Goal: Task Accomplishment & Management: Manage account settings

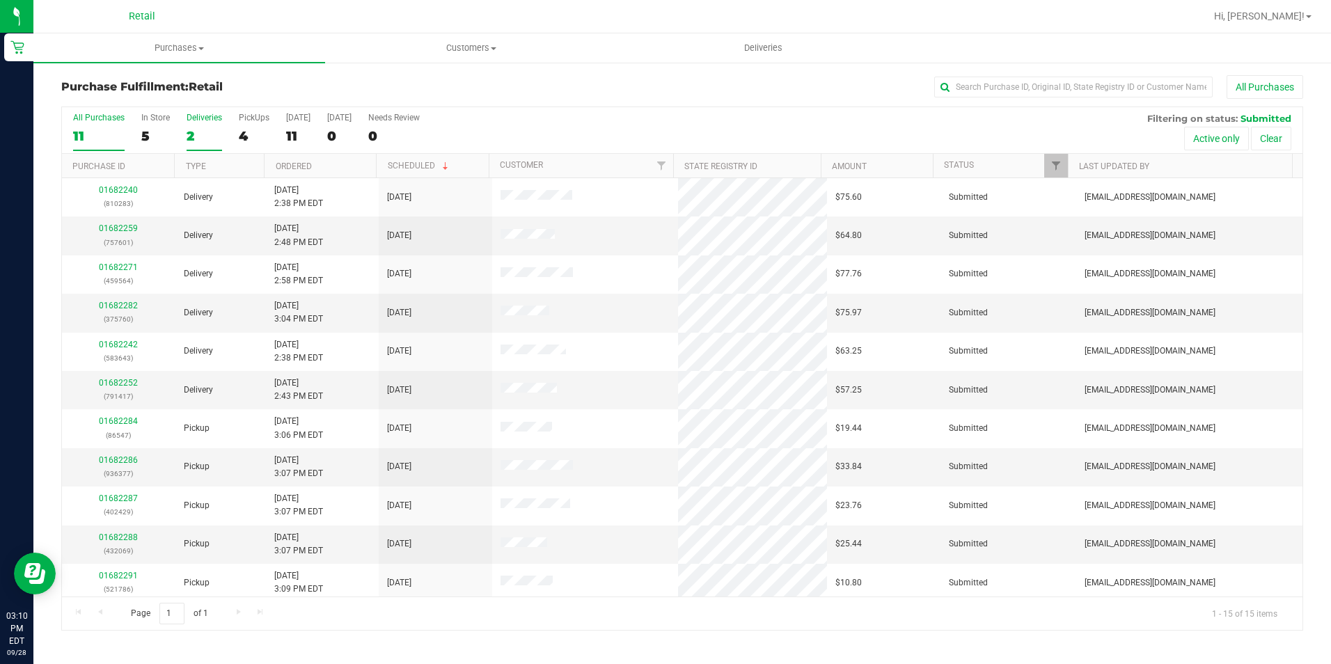
click at [189, 130] on div "2" at bounding box center [205, 136] width 36 height 16
click at [0, 0] on input "Deliveries 2" at bounding box center [0, 0] width 0 height 0
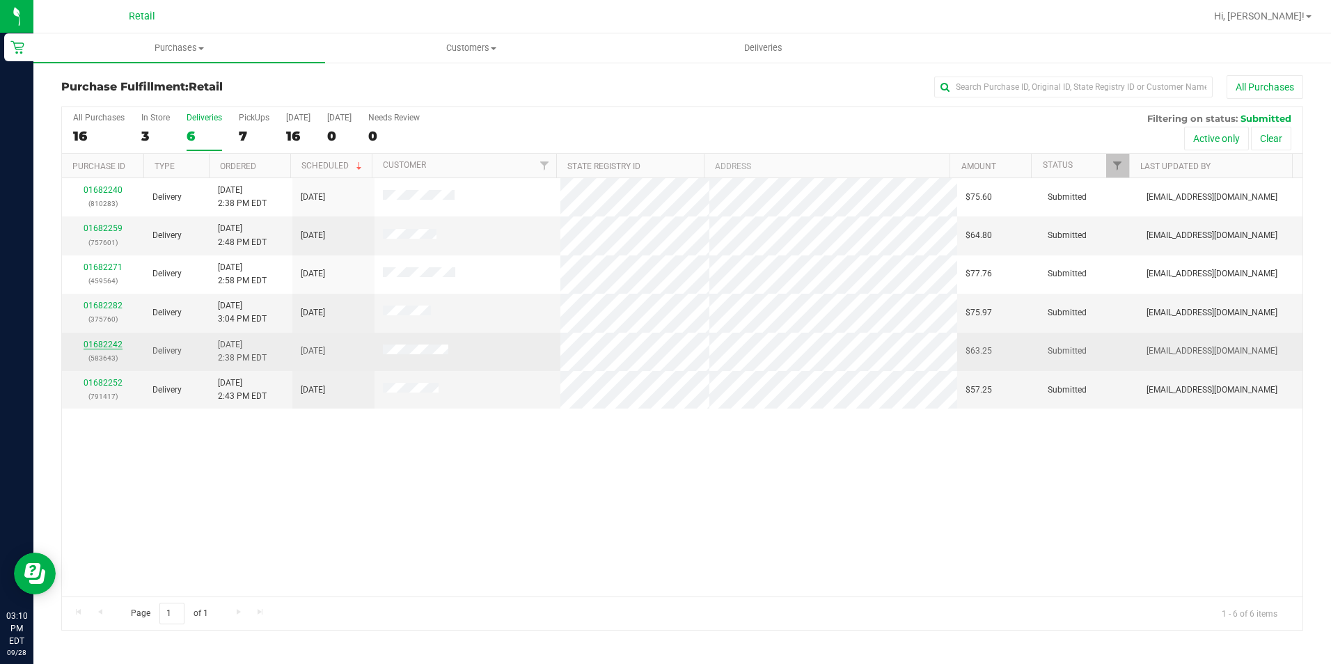
click at [114, 342] on link "01682242" at bounding box center [103, 345] width 39 height 10
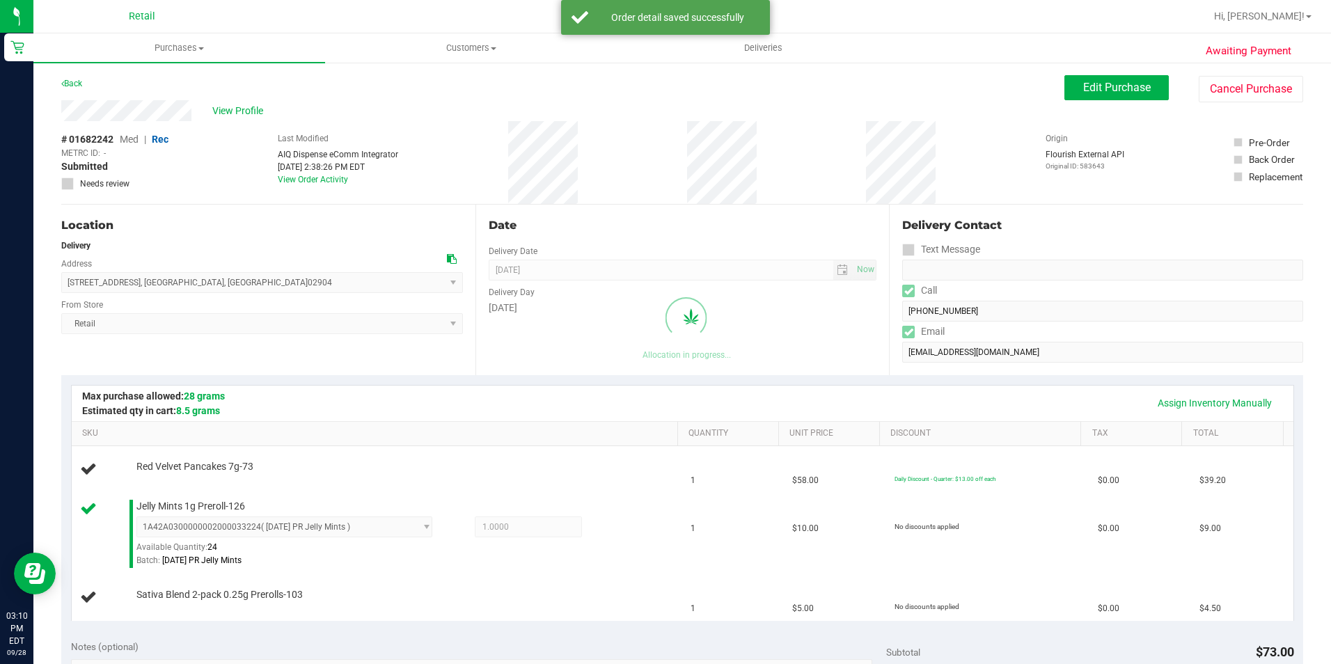
scroll to position [28, 0]
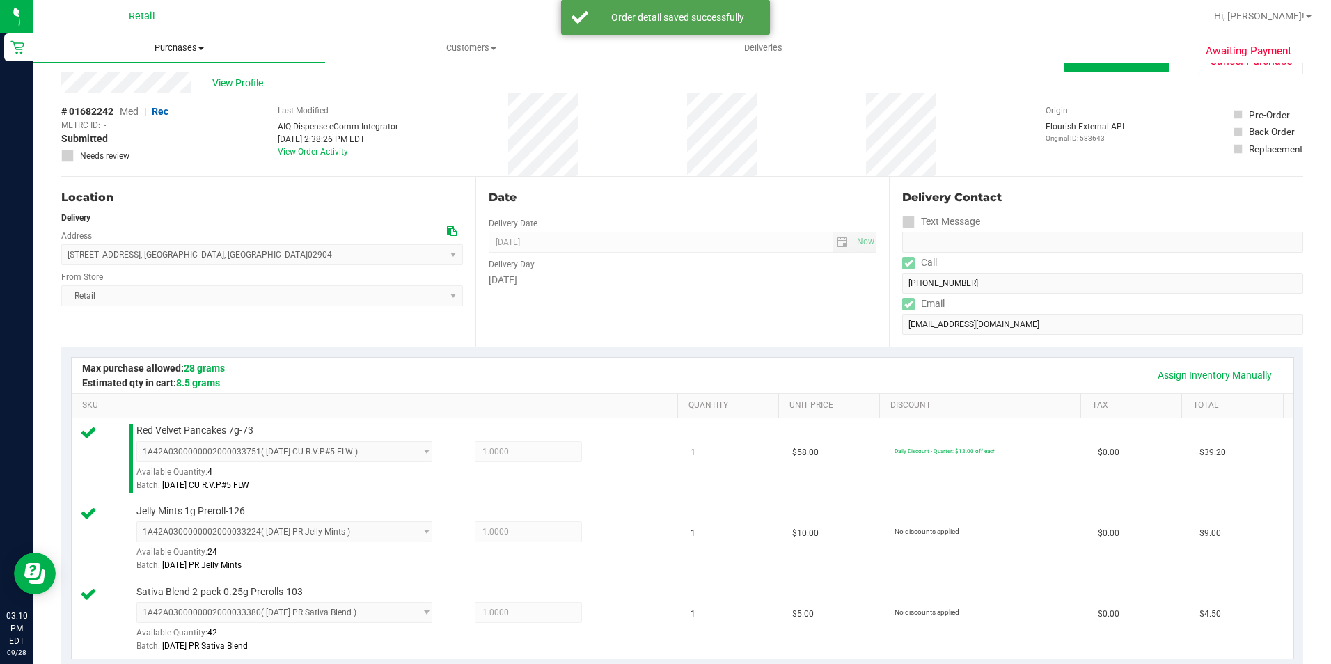
click at [192, 52] on span "Purchases" at bounding box center [179, 48] width 292 height 13
click at [114, 99] on span "Fulfillment" at bounding box center [76, 101] width 86 height 12
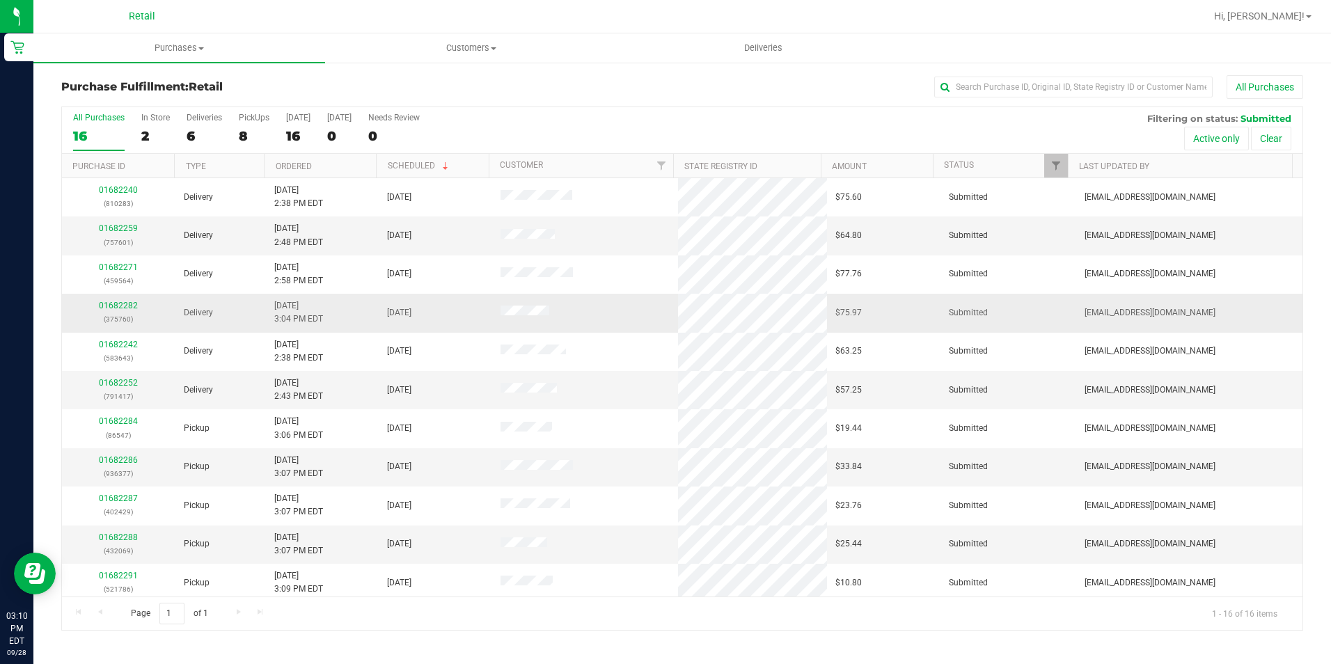
click at [107, 299] on div "01682282 (375760)" at bounding box center [118, 312] width 97 height 26
click at [104, 307] on link "01682282" at bounding box center [118, 306] width 39 height 10
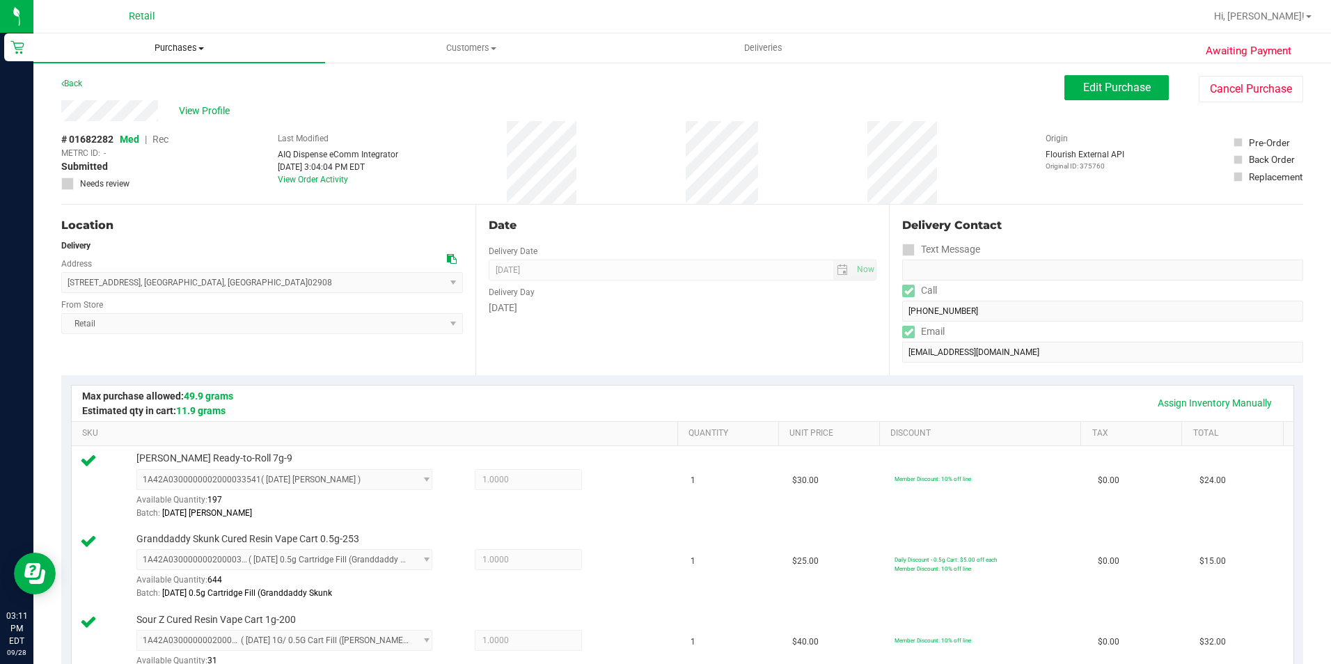
click at [171, 44] on span "Purchases" at bounding box center [179, 48] width 292 height 13
click at [89, 100] on span "Fulfillment" at bounding box center [76, 101] width 86 height 12
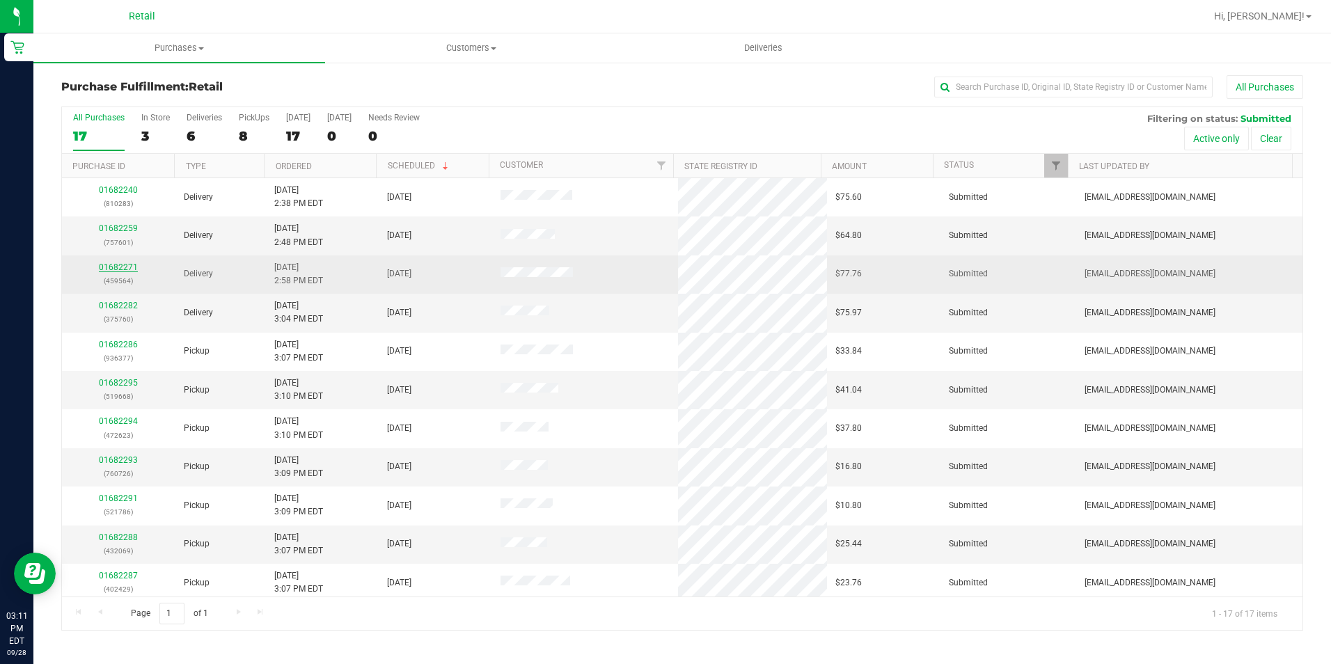
click at [114, 268] on link "01682271" at bounding box center [118, 268] width 39 height 10
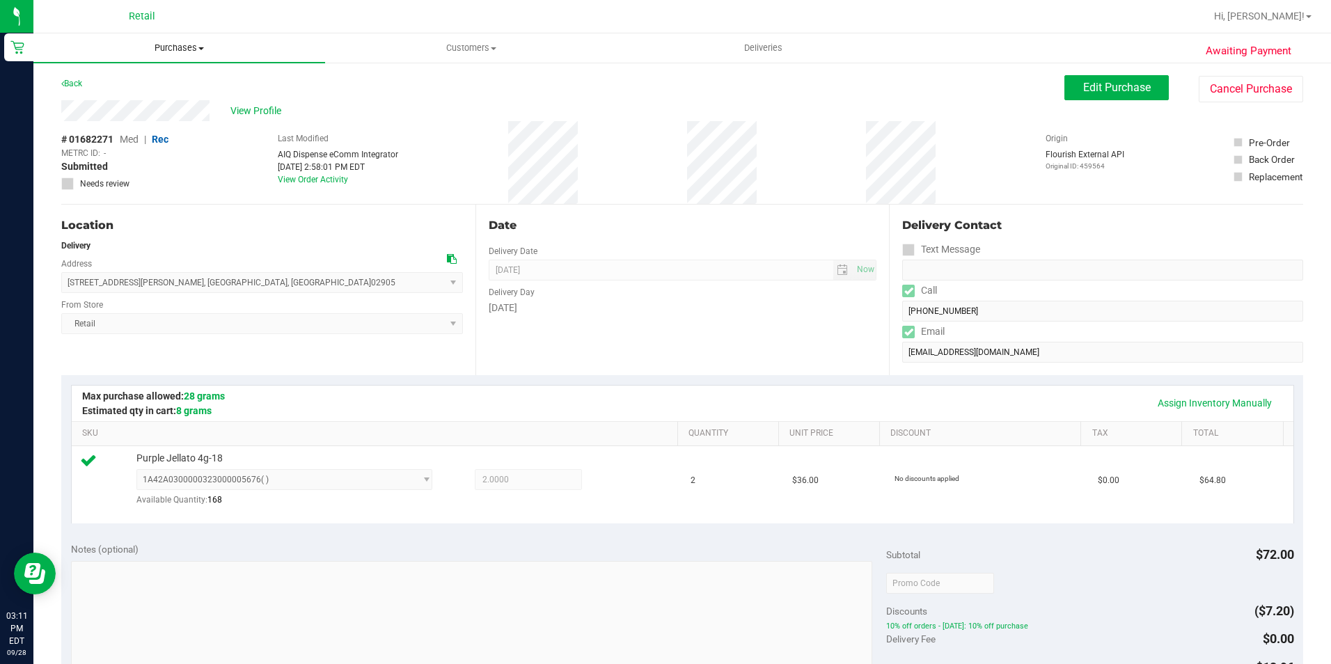
click at [183, 47] on span "Purchases" at bounding box center [179, 48] width 292 height 13
click at [114, 97] on span "Fulfillment" at bounding box center [76, 101] width 86 height 12
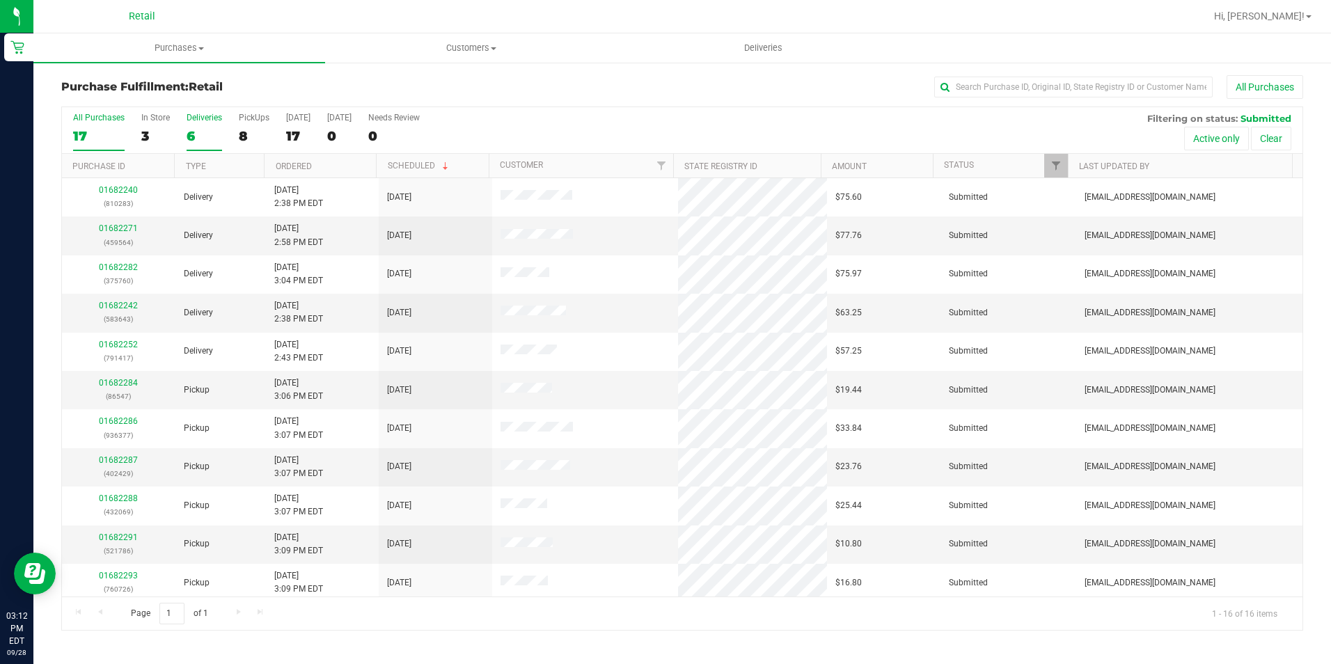
click at [192, 122] on div "Deliveries" at bounding box center [205, 118] width 36 height 10
click at [0, 0] on input "Deliveries 6" at bounding box center [0, 0] width 0 height 0
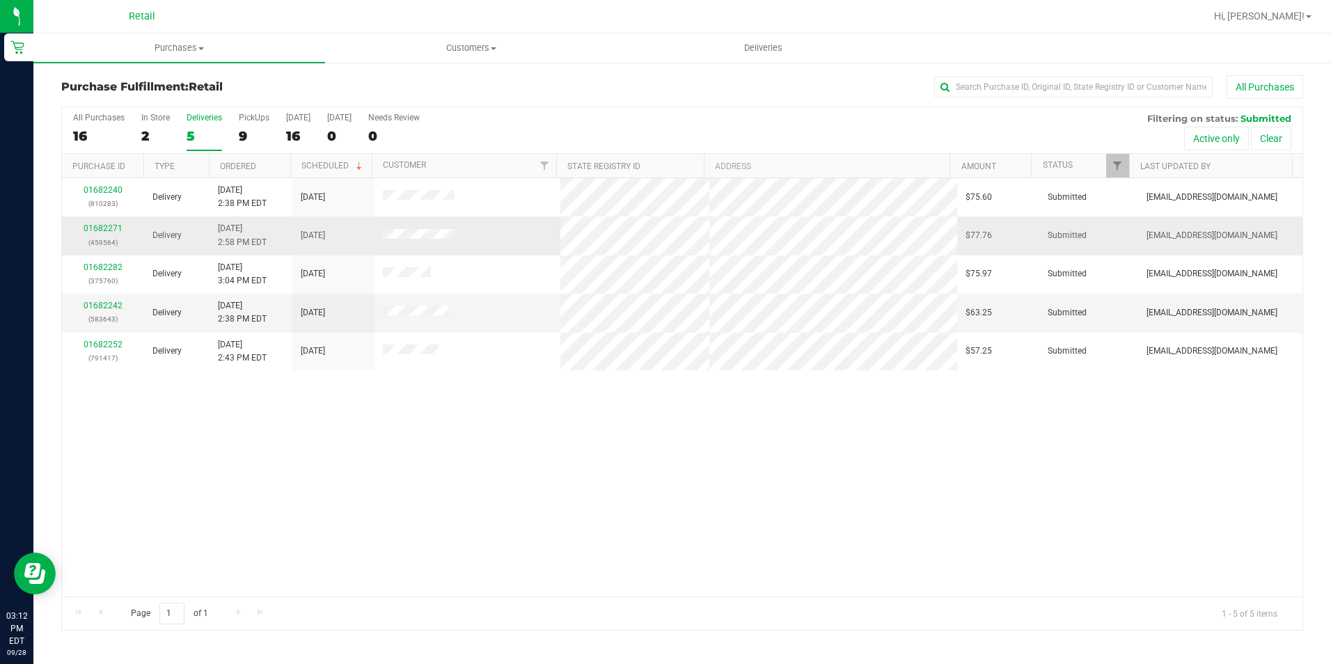
click at [104, 222] on div "01682271 (459564)" at bounding box center [102, 235] width 65 height 26
click at [102, 225] on link "01682271" at bounding box center [103, 229] width 39 height 10
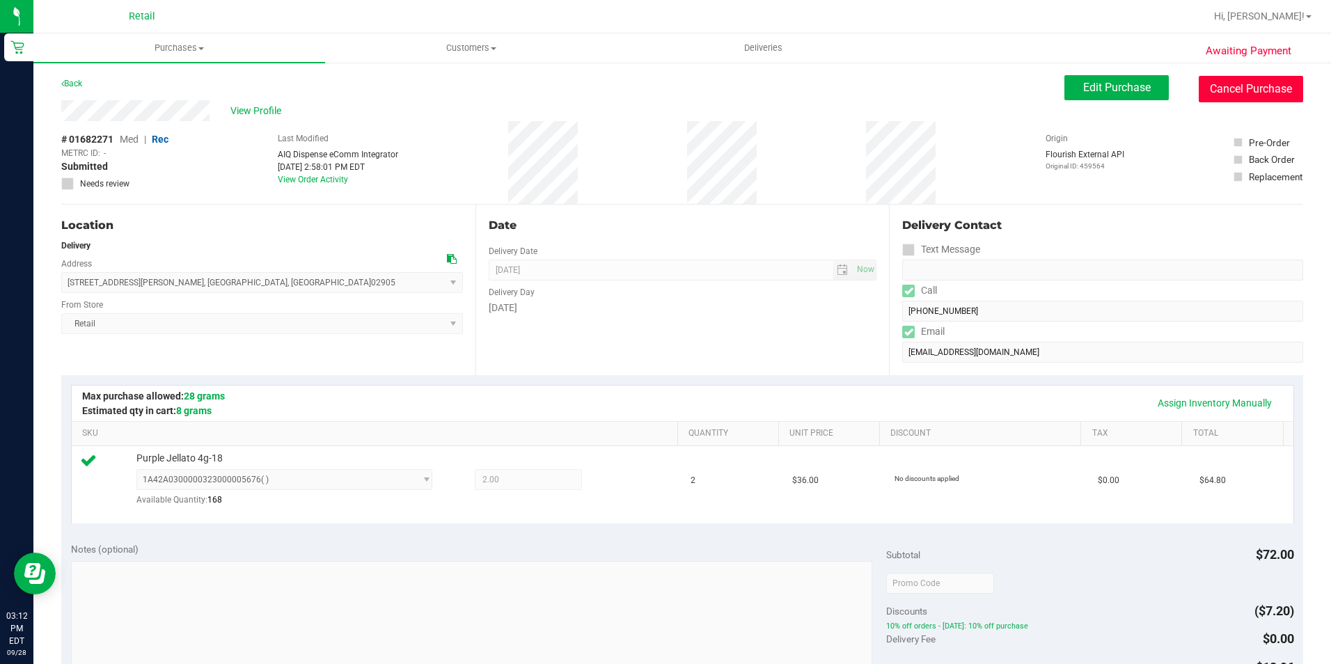
click at [1223, 89] on button "Cancel Purchase" at bounding box center [1251, 89] width 104 height 26
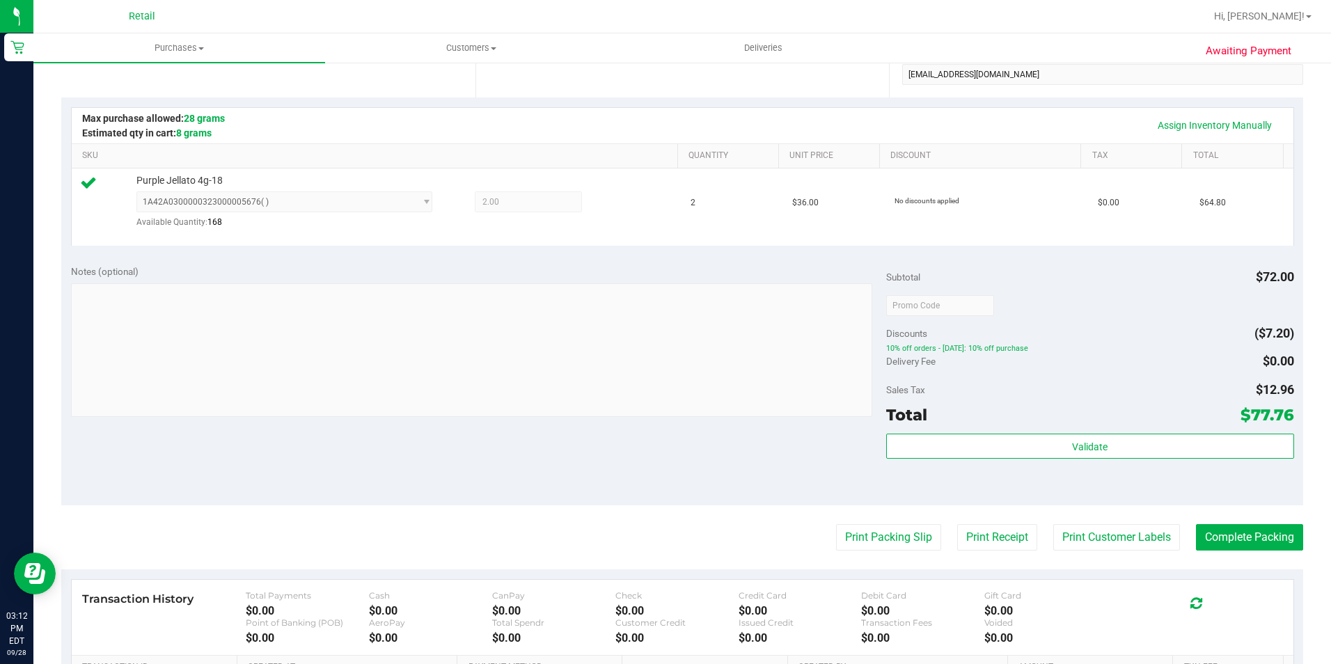
scroll to position [279, 0]
click at [1199, 526] on button "Complete Packing" at bounding box center [1249, 537] width 107 height 26
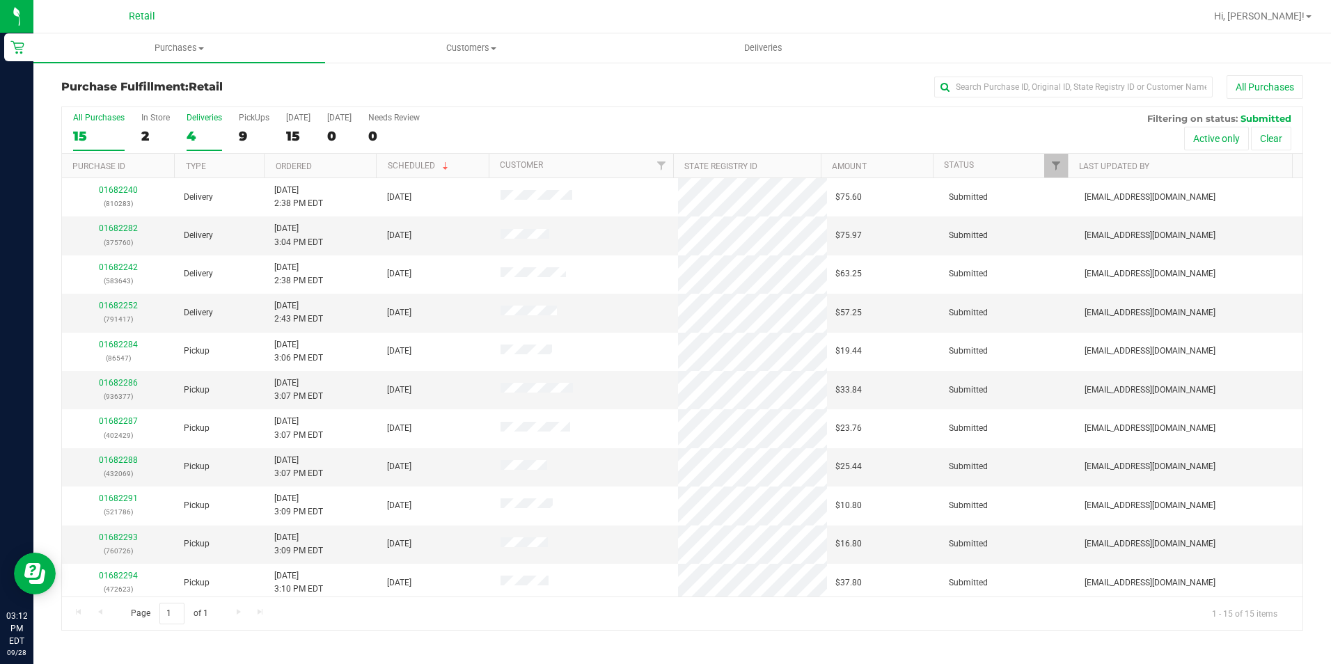
click at [184, 146] on div "All Purchases 15 In Store 2 Deliveries 4 PickUps 9 [DATE] 15 [DATE] 0 Needs Rev…" at bounding box center [682, 130] width 1241 height 47
click at [187, 136] on div "4" at bounding box center [205, 136] width 36 height 16
click at [0, 0] on input "Deliveries 4" at bounding box center [0, 0] width 0 height 0
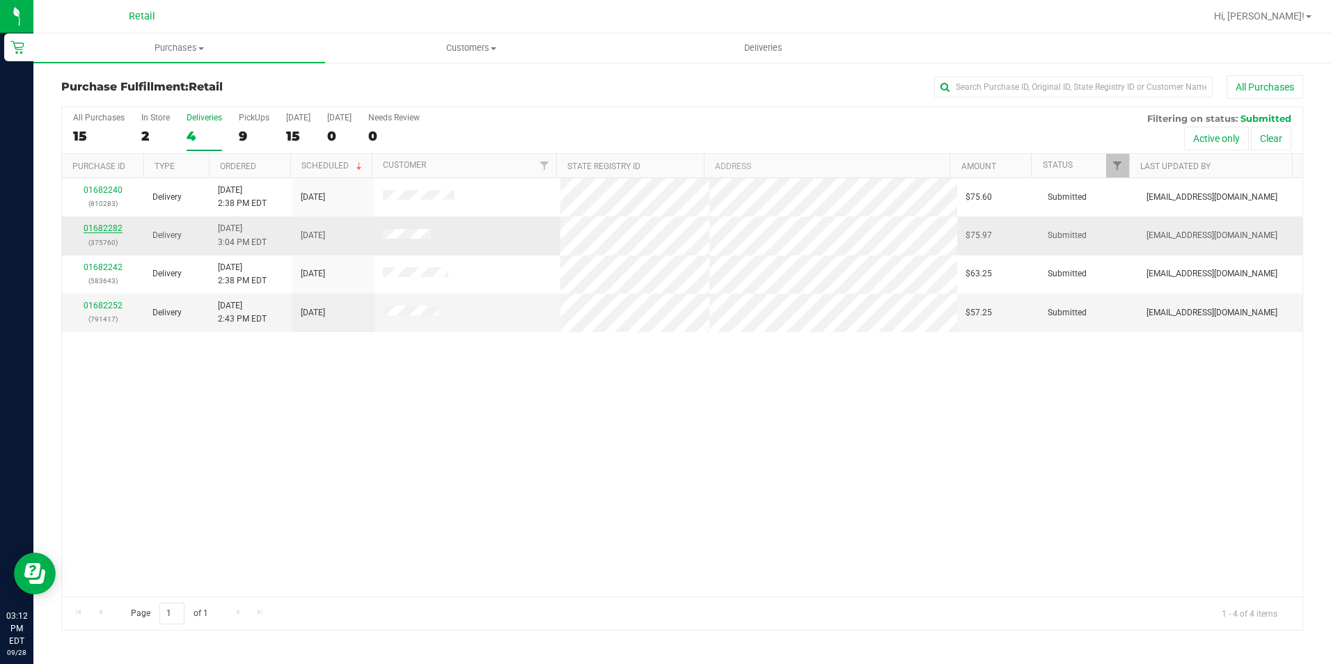
click at [88, 228] on link "01682282" at bounding box center [103, 229] width 39 height 10
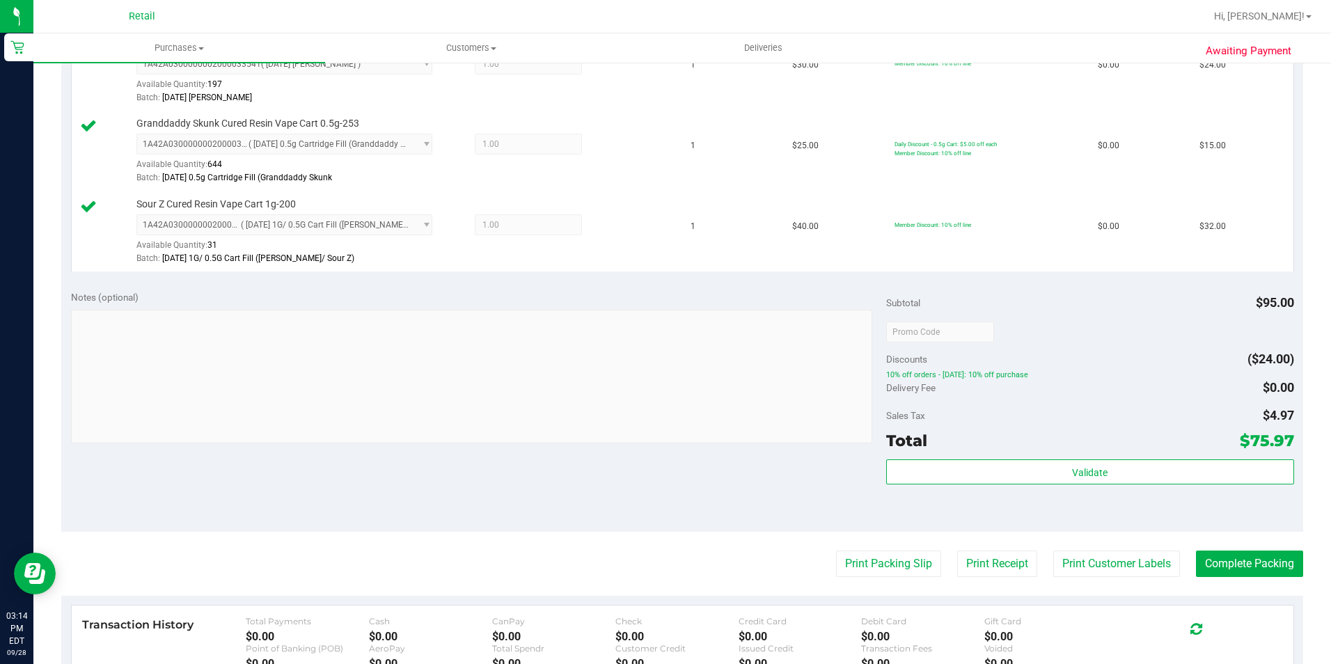
scroll to position [418, 0]
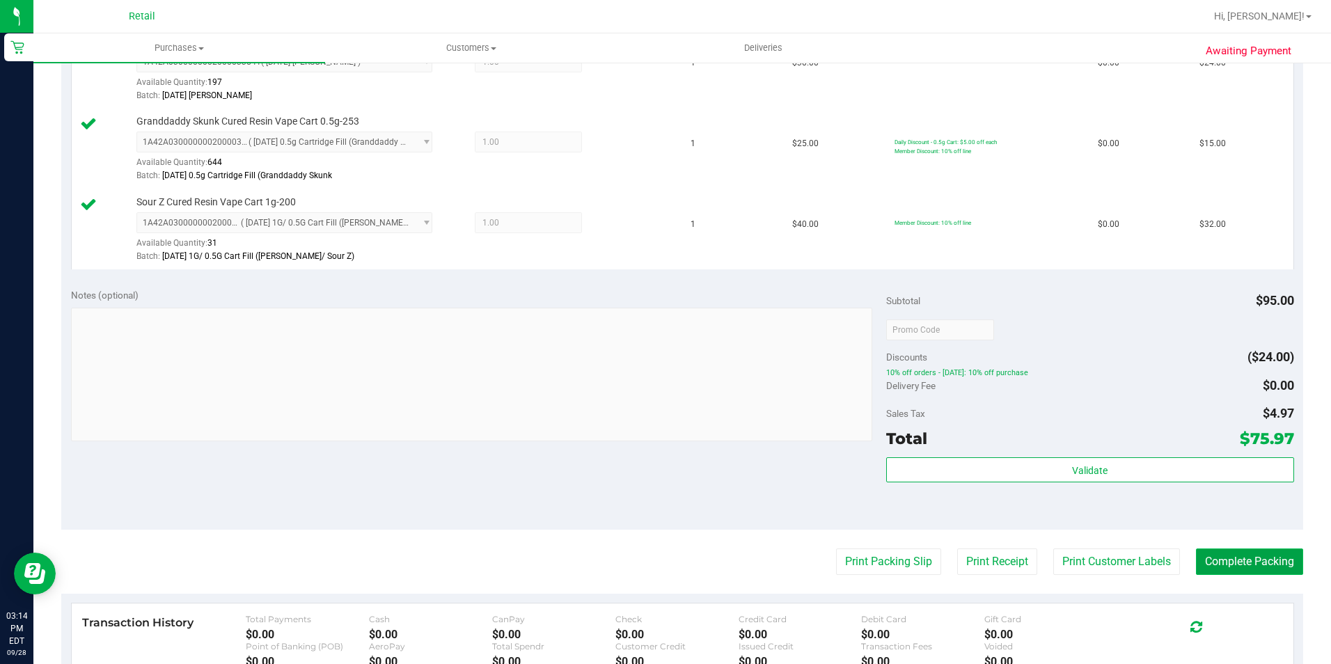
click at [1226, 567] on button "Complete Packing" at bounding box center [1249, 562] width 107 height 26
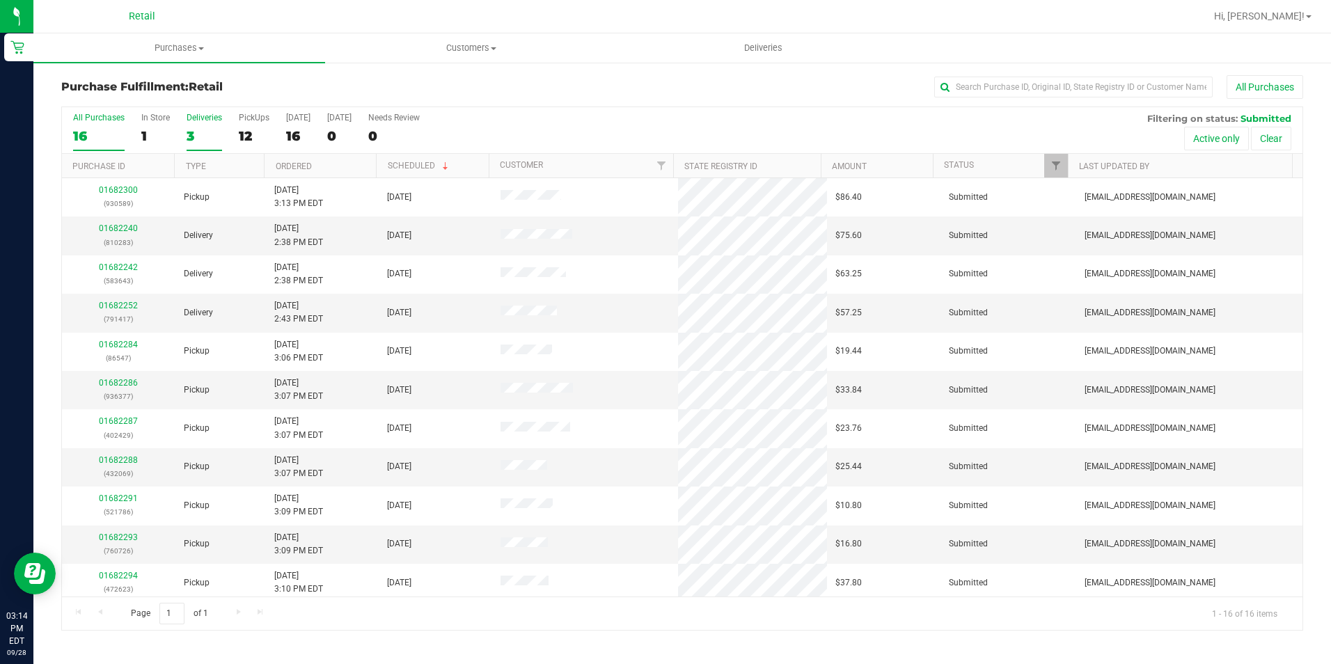
click at [187, 135] on div "3" at bounding box center [205, 136] width 36 height 16
click at [0, 0] on input "Deliveries 3" at bounding box center [0, 0] width 0 height 0
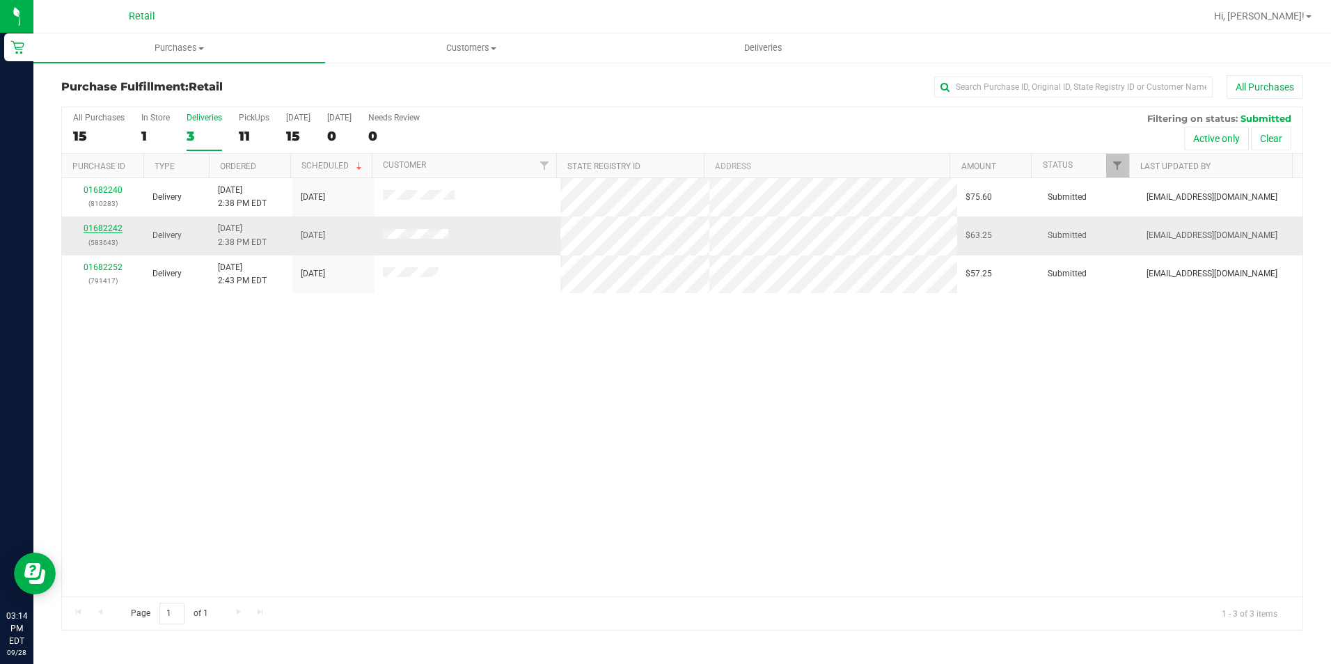
click at [102, 229] on link "01682242" at bounding box center [103, 229] width 39 height 10
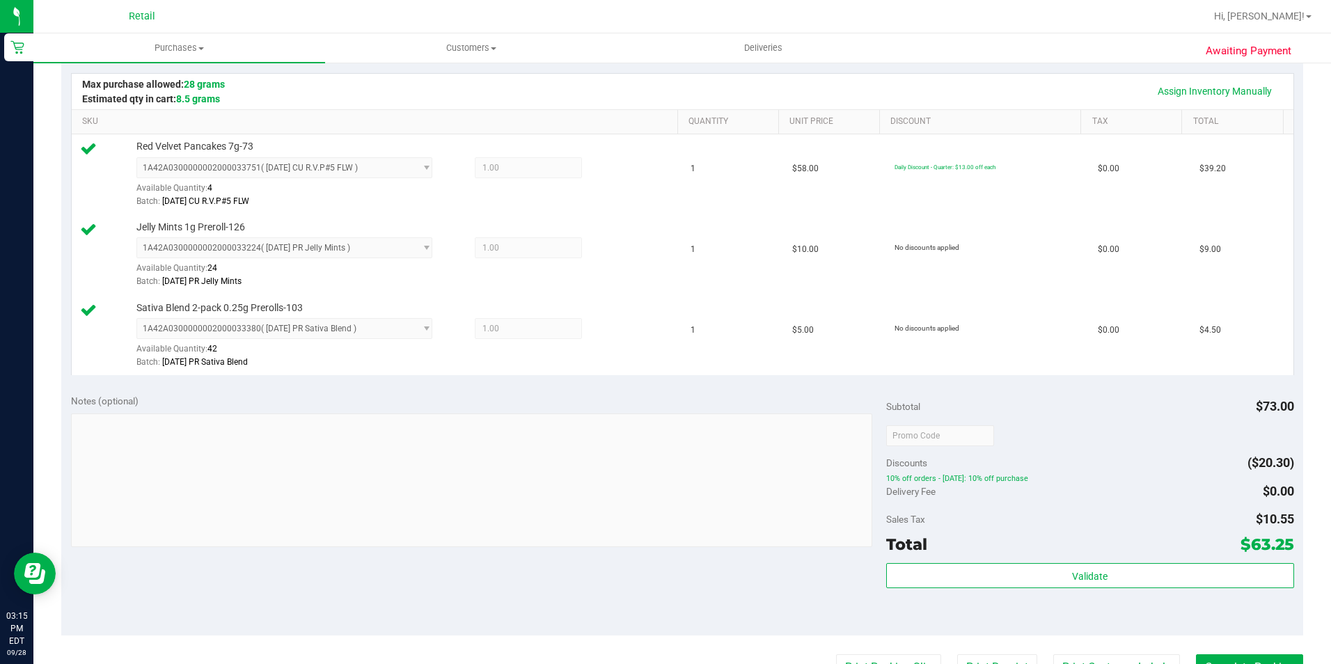
scroll to position [418, 0]
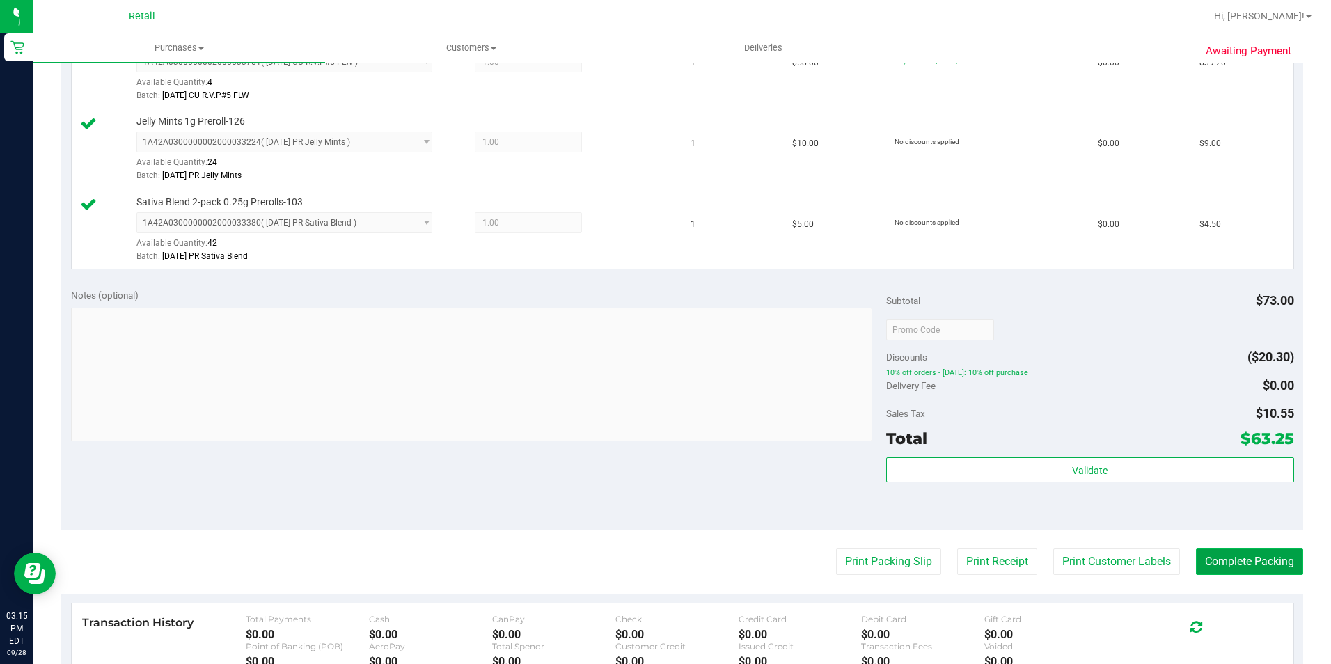
click at [1208, 558] on button "Complete Packing" at bounding box center [1249, 562] width 107 height 26
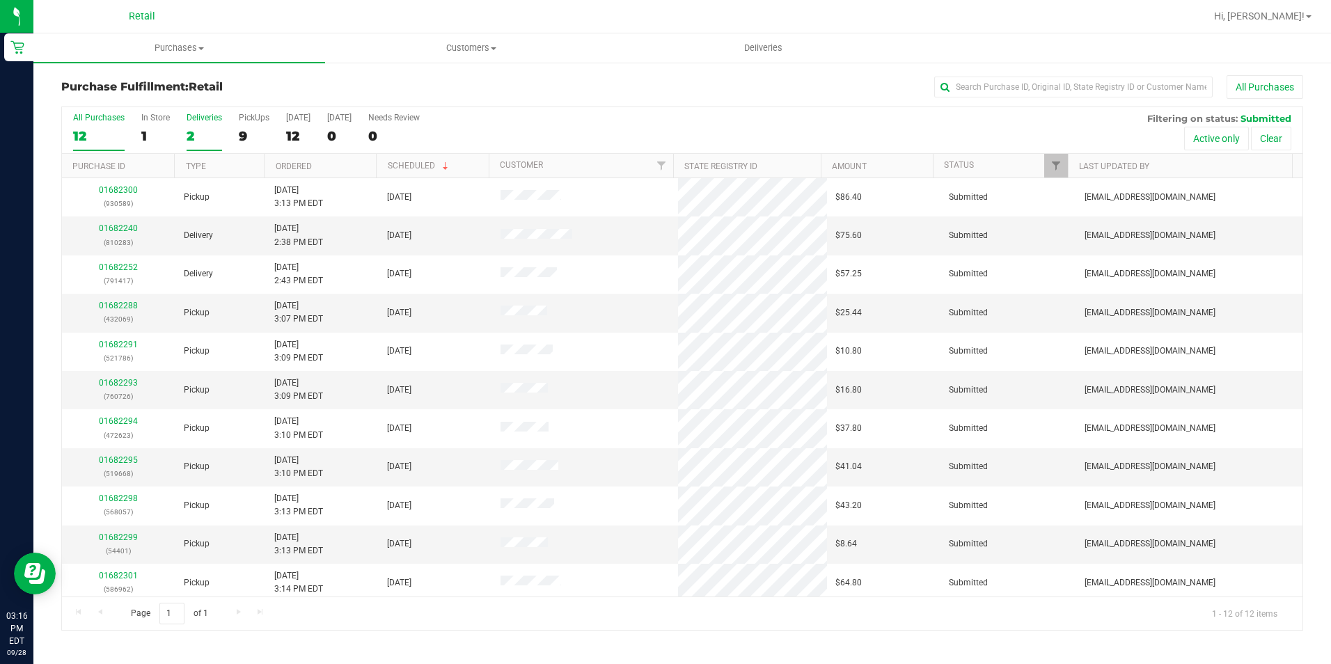
click at [202, 133] on div "2" at bounding box center [205, 136] width 36 height 16
click at [0, 0] on input "Deliveries 2" at bounding box center [0, 0] width 0 height 0
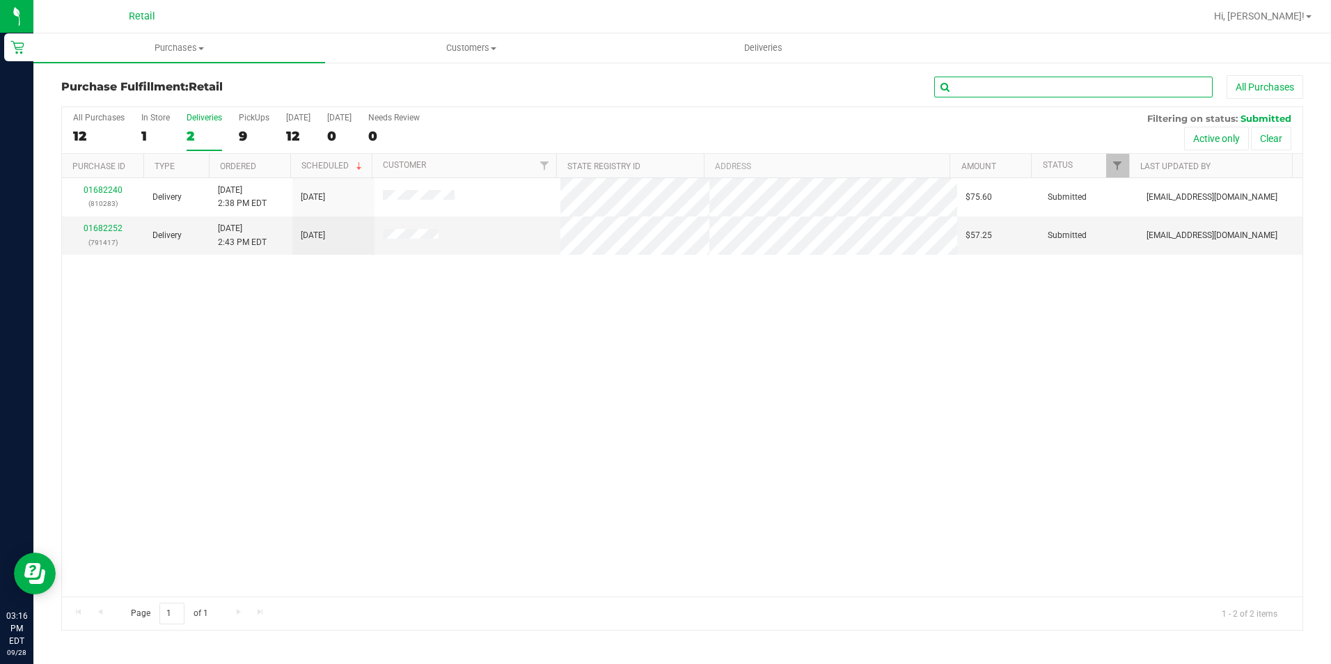
click at [980, 86] on input "text" at bounding box center [1074, 87] width 279 height 21
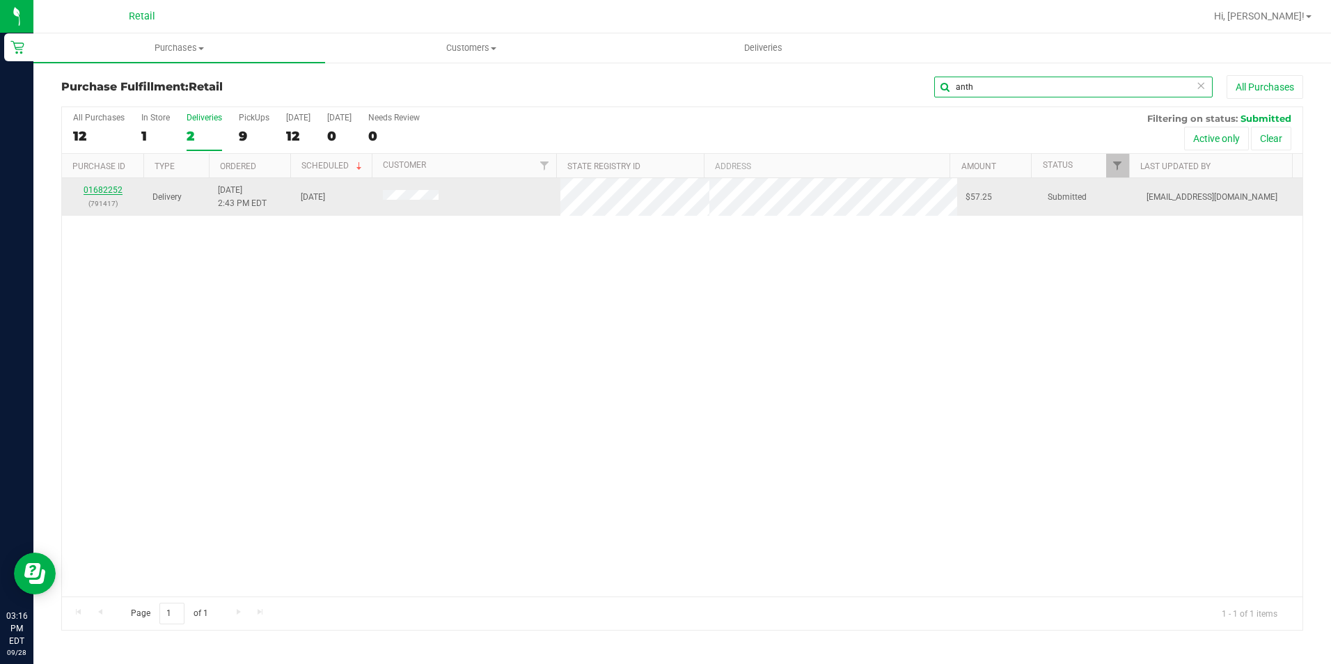
type input "anth"
click at [123, 187] on div "01682252 (791417)" at bounding box center [102, 197] width 65 height 26
click at [114, 191] on link "01682252" at bounding box center [103, 190] width 39 height 10
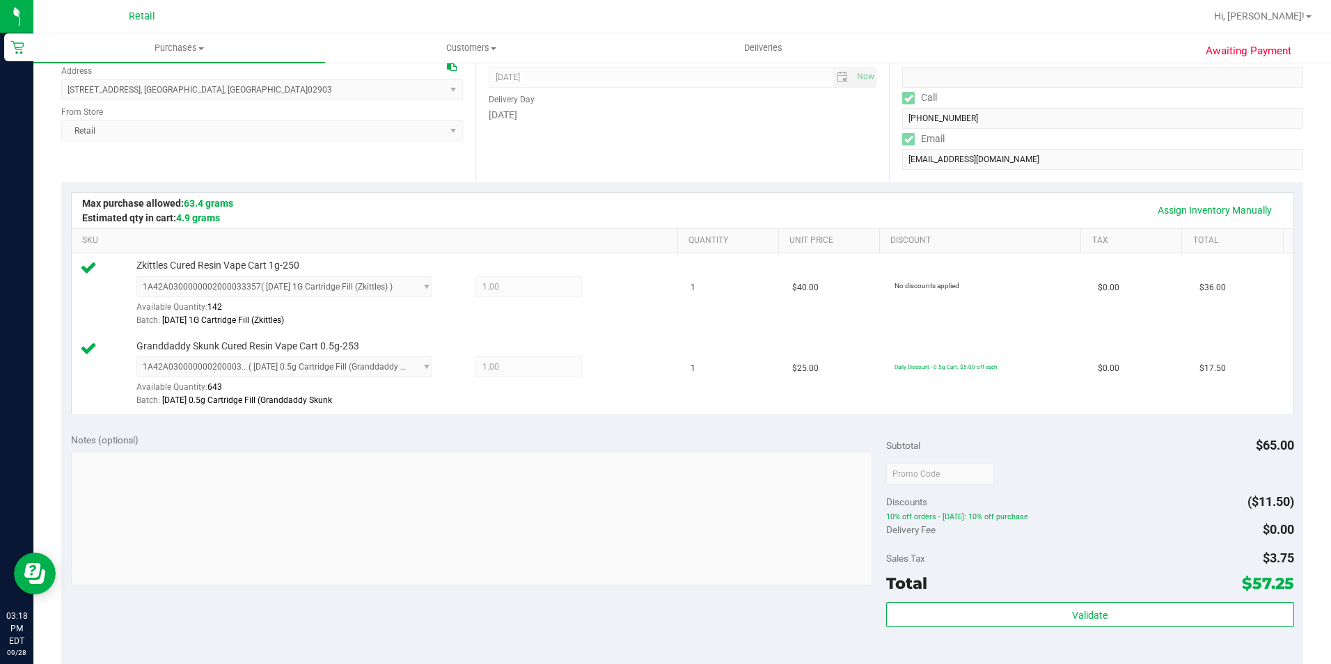
scroll to position [279, 0]
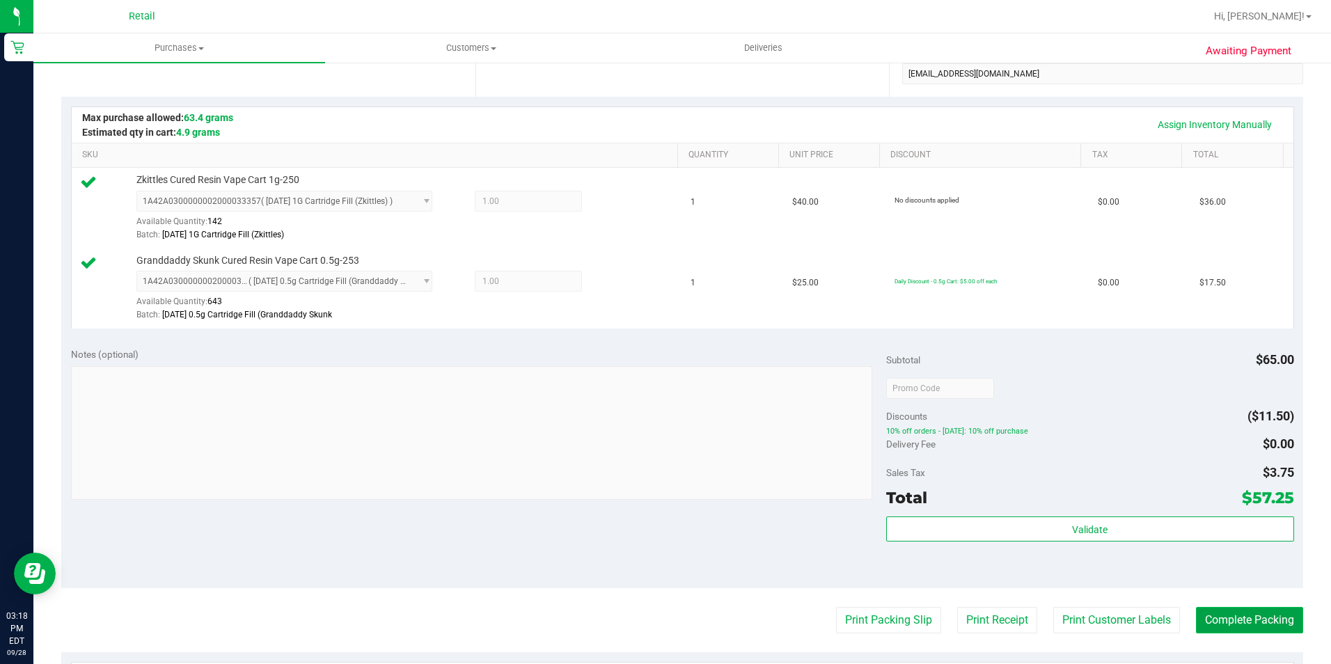
click at [1245, 624] on button "Complete Packing" at bounding box center [1249, 620] width 107 height 26
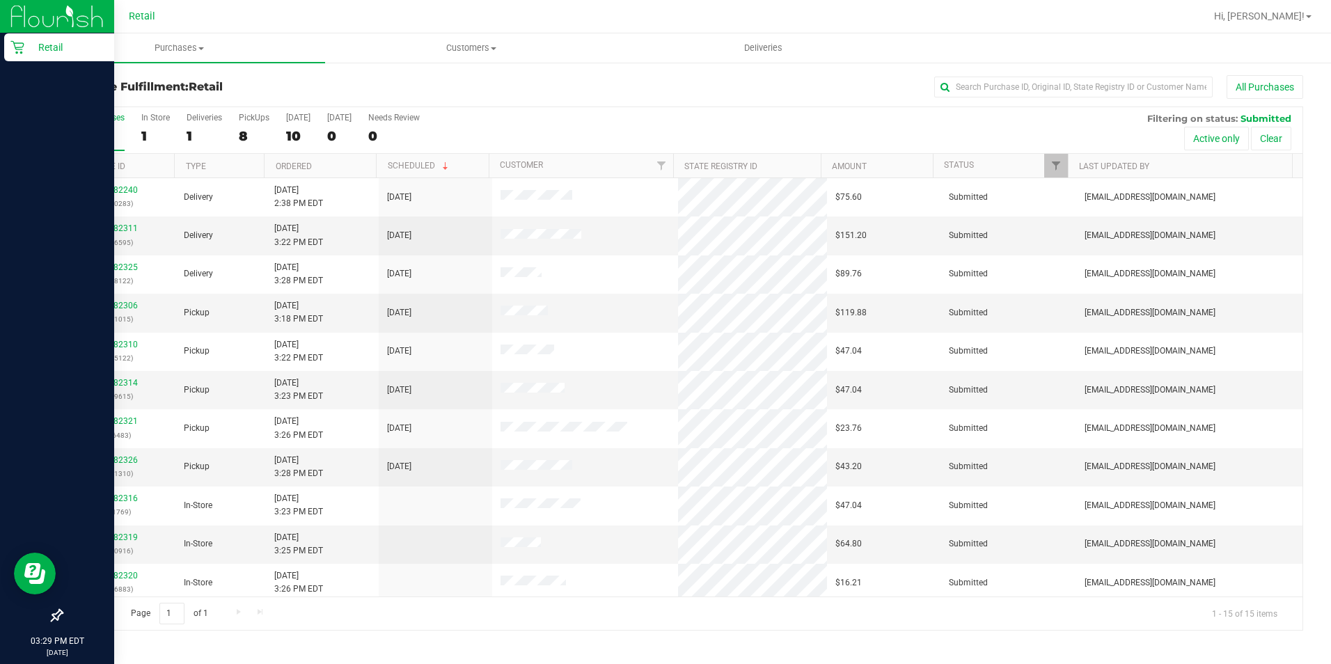
click at [24, 58] on div "Retail" at bounding box center [59, 47] width 110 height 28
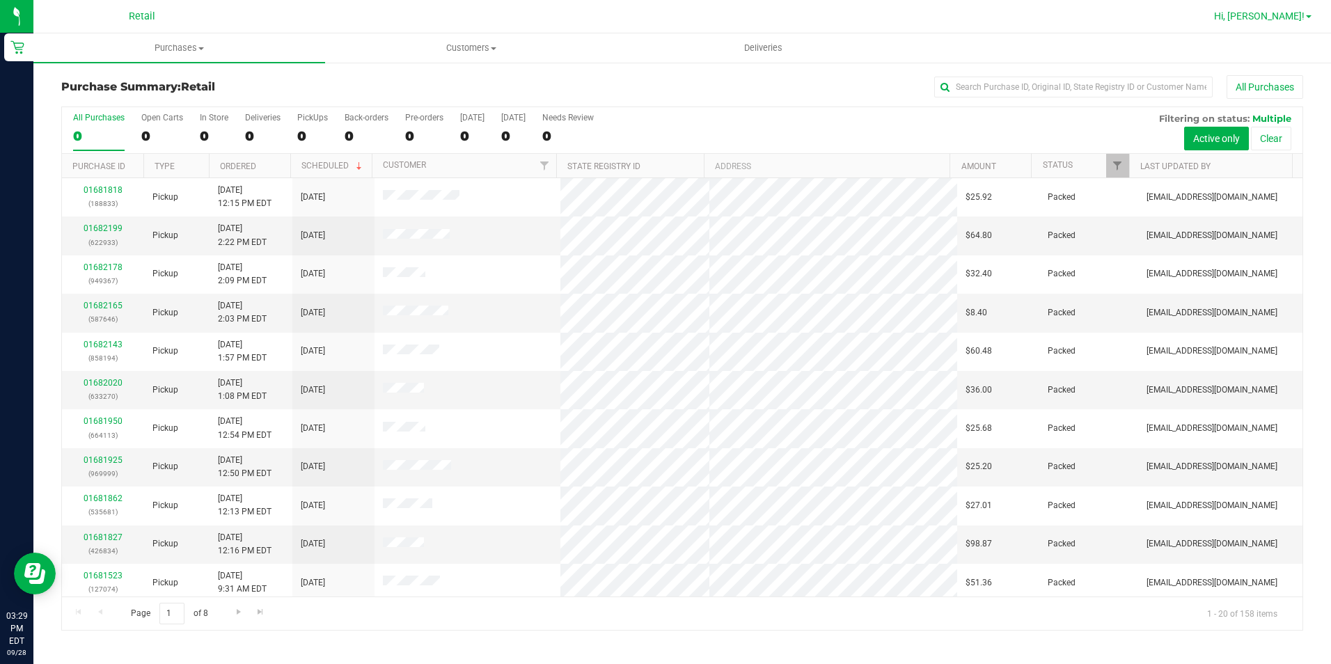
click at [1276, 13] on span "Hi, [PERSON_NAME]!" at bounding box center [1259, 15] width 91 height 11
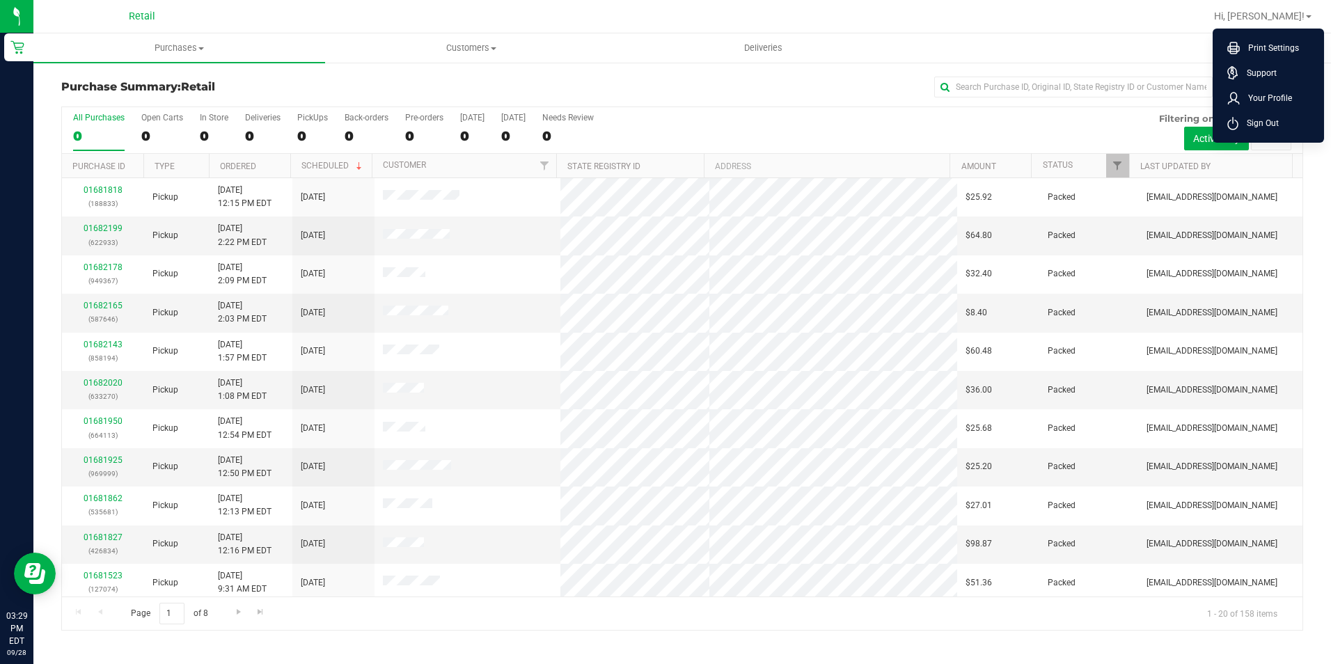
click at [1279, 17] on span "Hi, [PERSON_NAME]!" at bounding box center [1259, 15] width 91 height 11
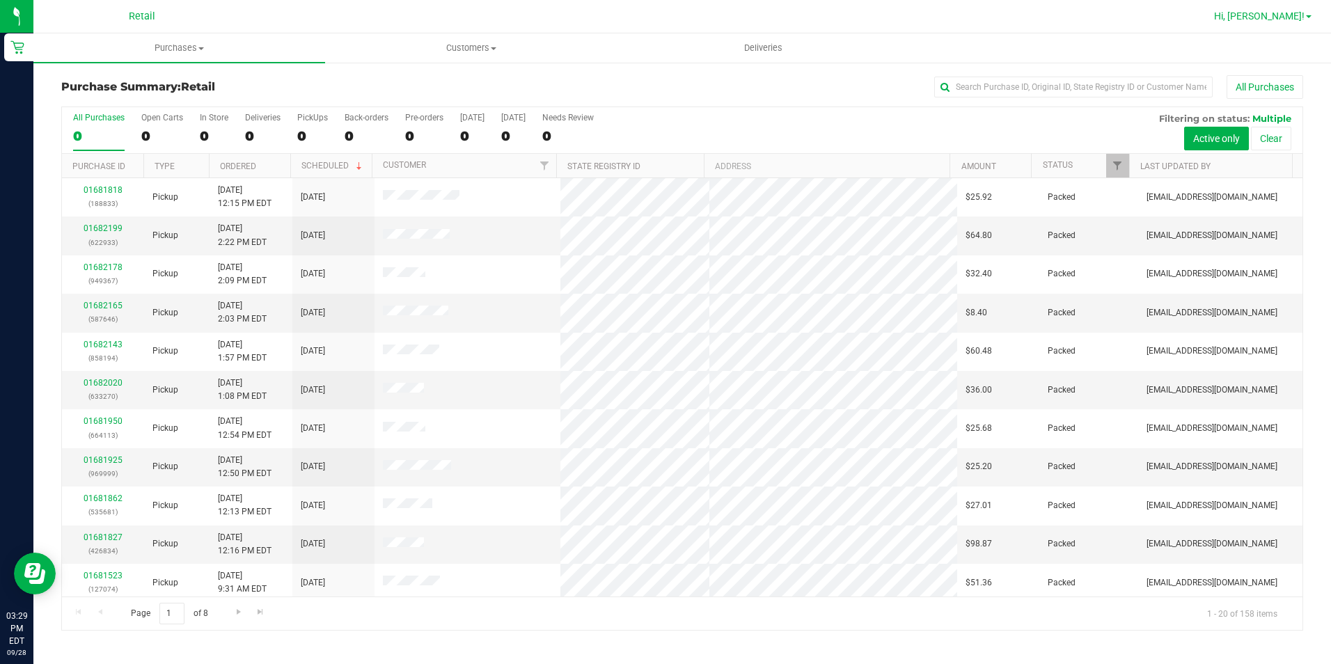
click at [1277, 14] on span "Hi, [PERSON_NAME]!" at bounding box center [1259, 15] width 91 height 11
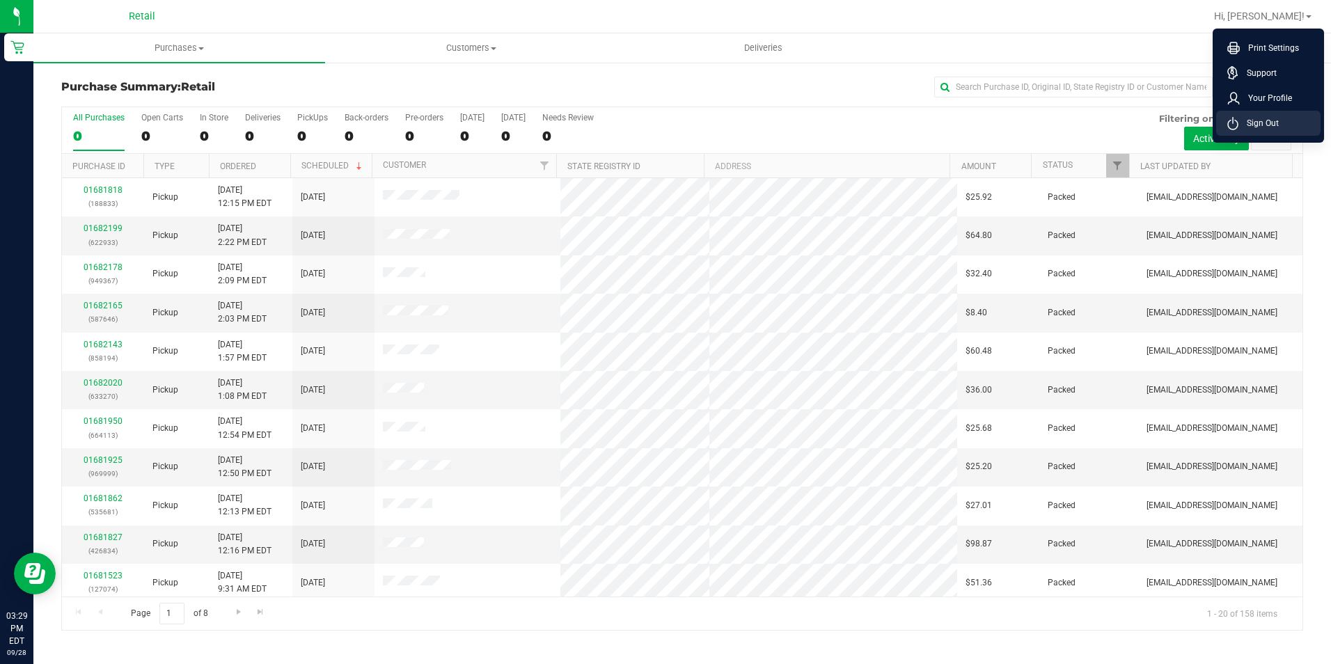
click at [1253, 116] on li "Sign Out" at bounding box center [1269, 123] width 104 height 25
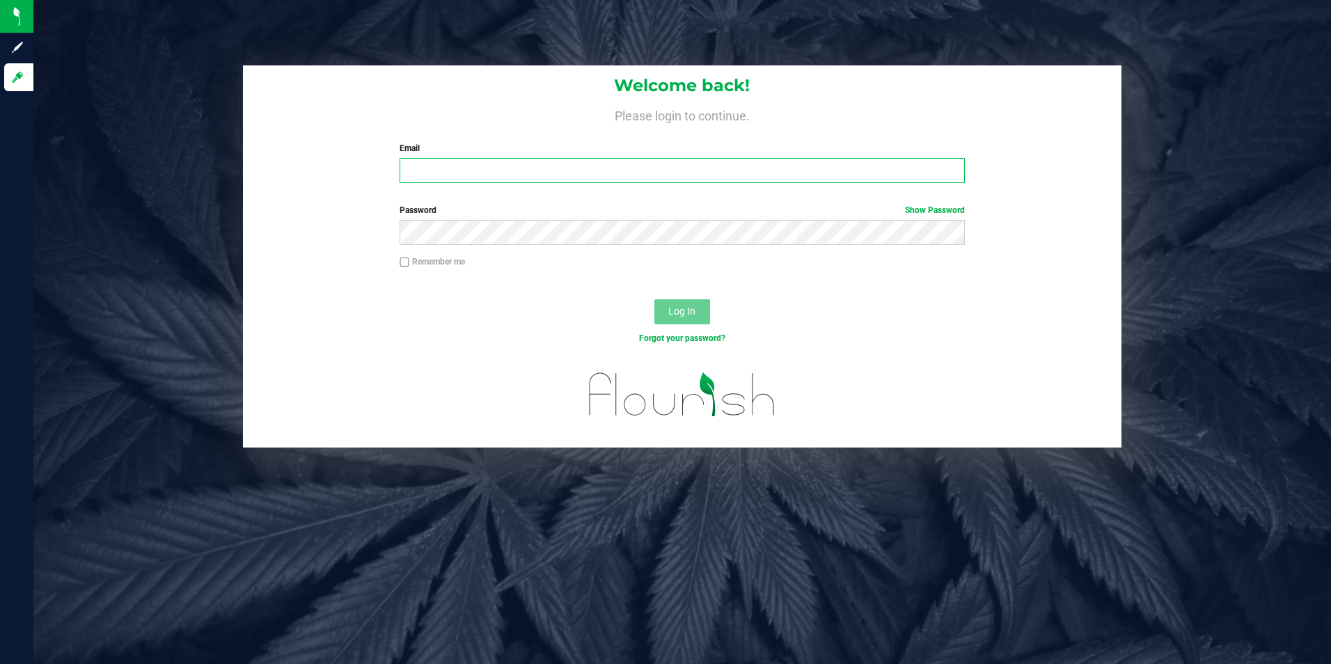
type input "[EMAIL_ADDRESS][DOMAIN_NAME]"
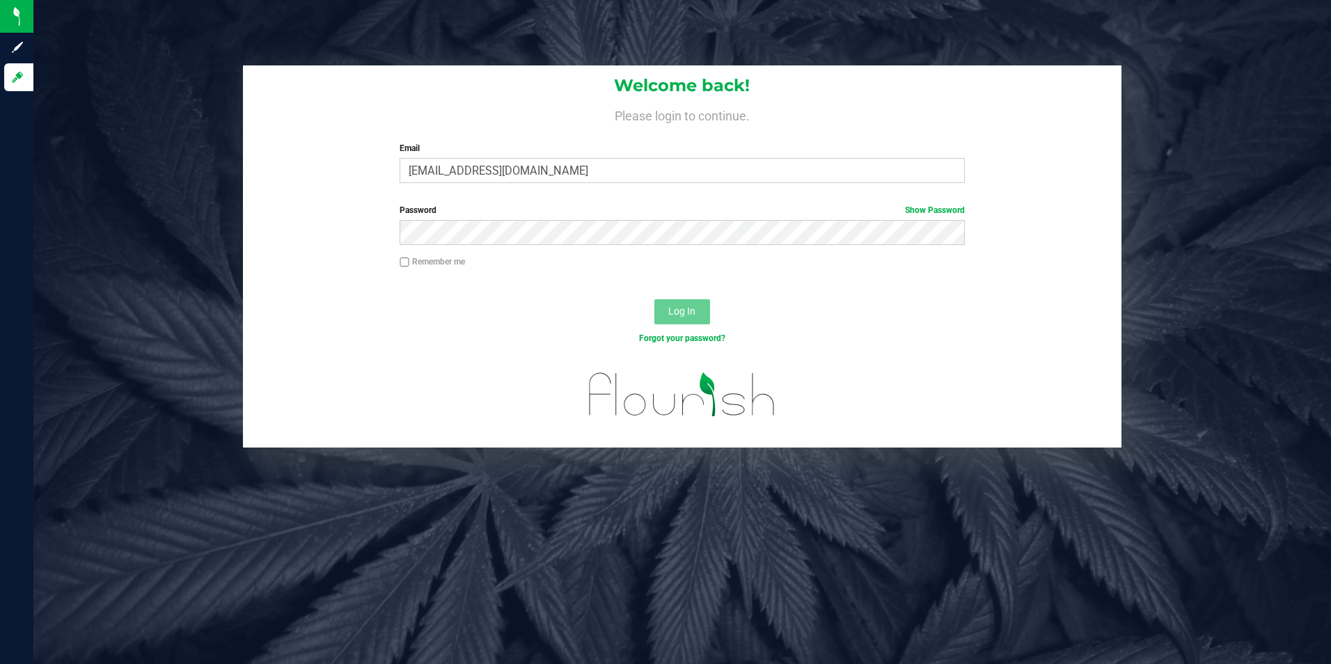
click at [600, 186] on div "Welcome back! Please login to continue. Email [EMAIL_ADDRESS][DOMAIN_NAME] Requ…" at bounding box center [683, 129] width 880 height 129
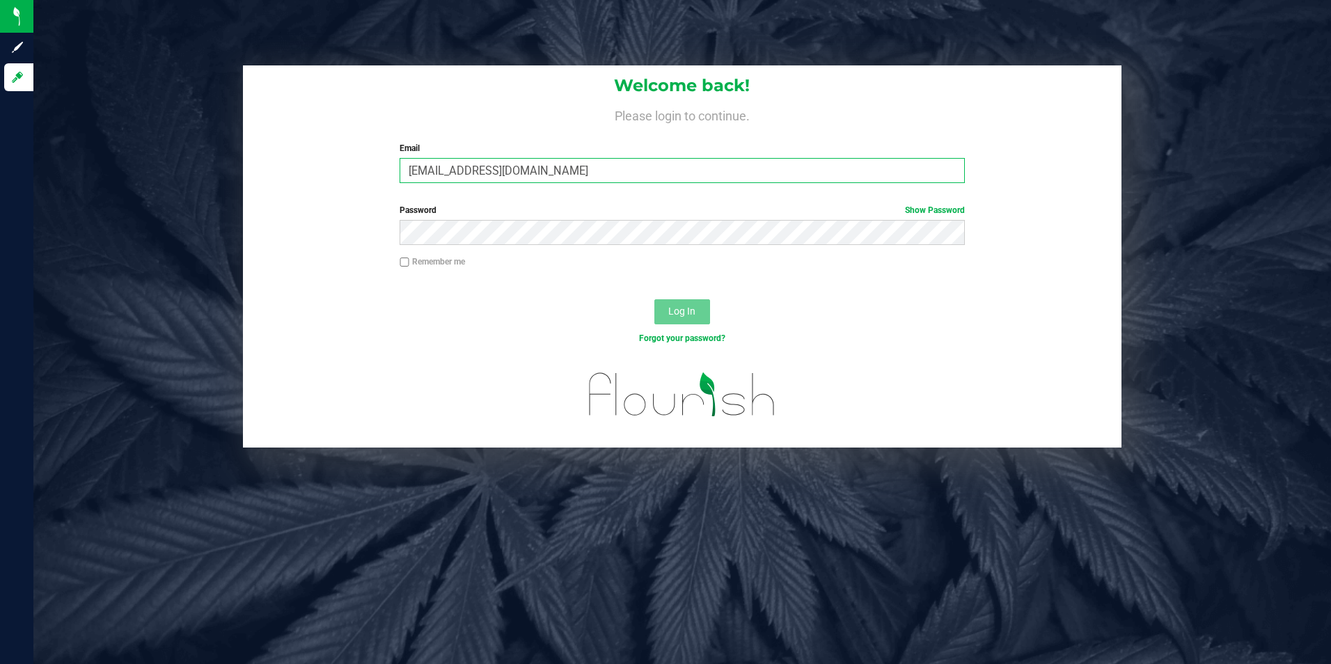
click at [597, 179] on input "[EMAIL_ADDRESS][DOMAIN_NAME]" at bounding box center [682, 170] width 565 height 25
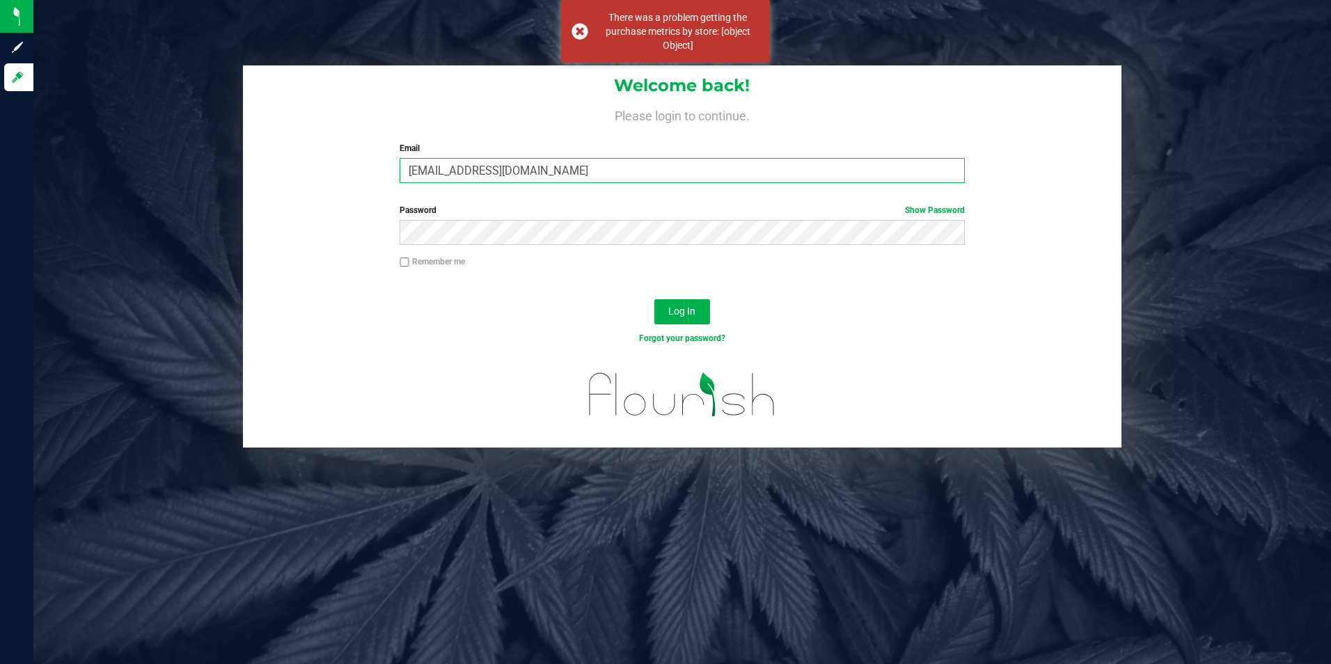
drag, startPoint x: 638, startPoint y: 162, endPoint x: 336, endPoint y: 151, distance: 301.7
click at [337, 152] on div "Welcome back! Please login to continue. Email [EMAIL_ADDRESS][DOMAIN_NAME] Requ…" at bounding box center [683, 129] width 880 height 129
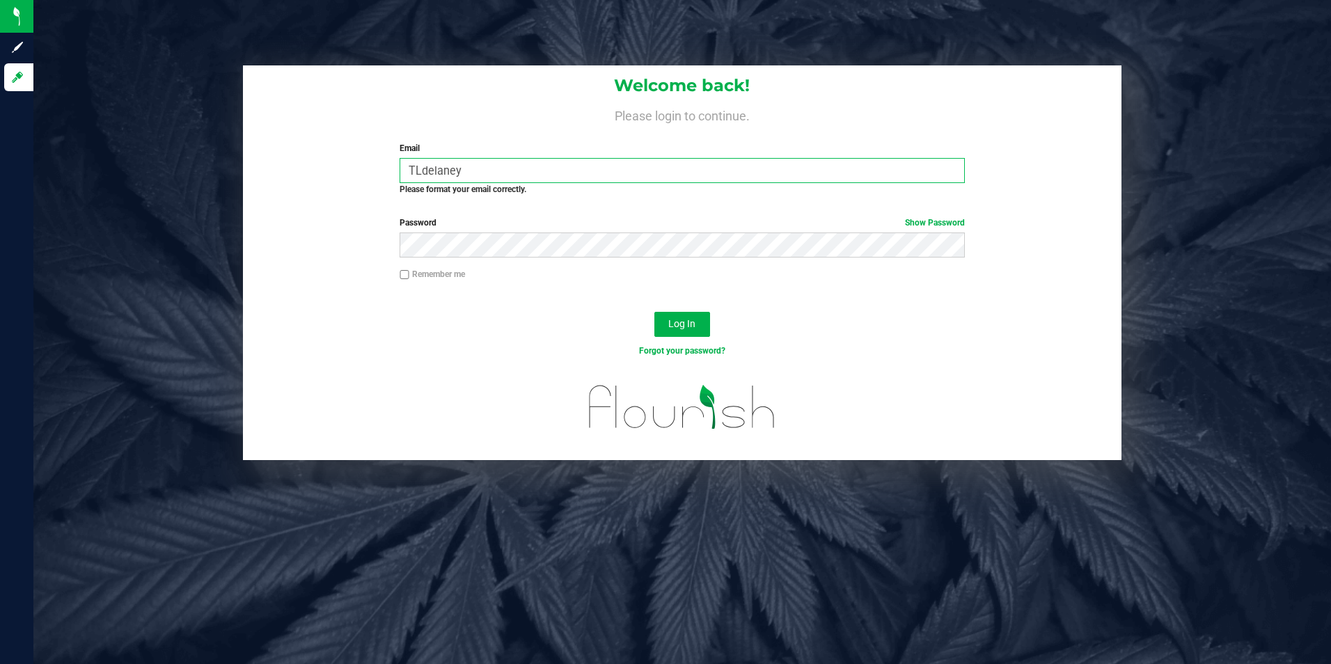
type input "[EMAIL_ADDRESS][DOMAIN_NAME]"
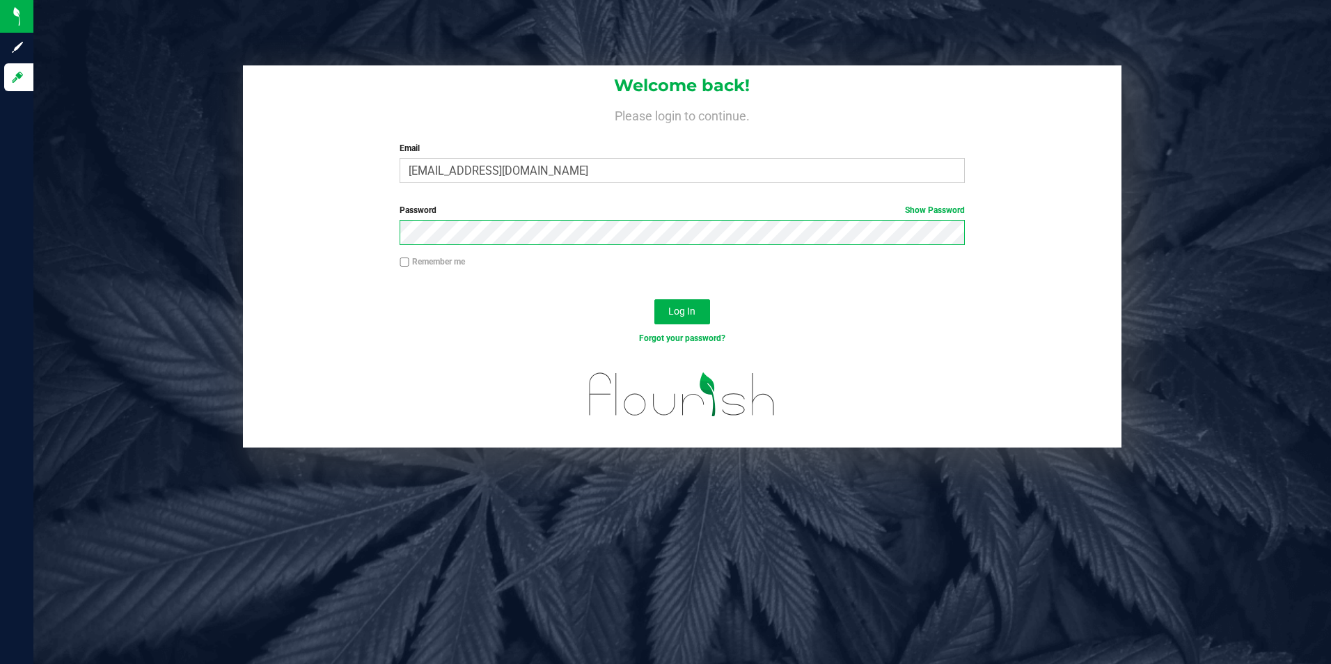
click at [291, 233] on div "Password Show Password" at bounding box center [683, 230] width 880 height 52
click at [655, 299] on button "Log In" at bounding box center [683, 311] width 56 height 25
